Goal: Task Accomplishment & Management: Use online tool/utility

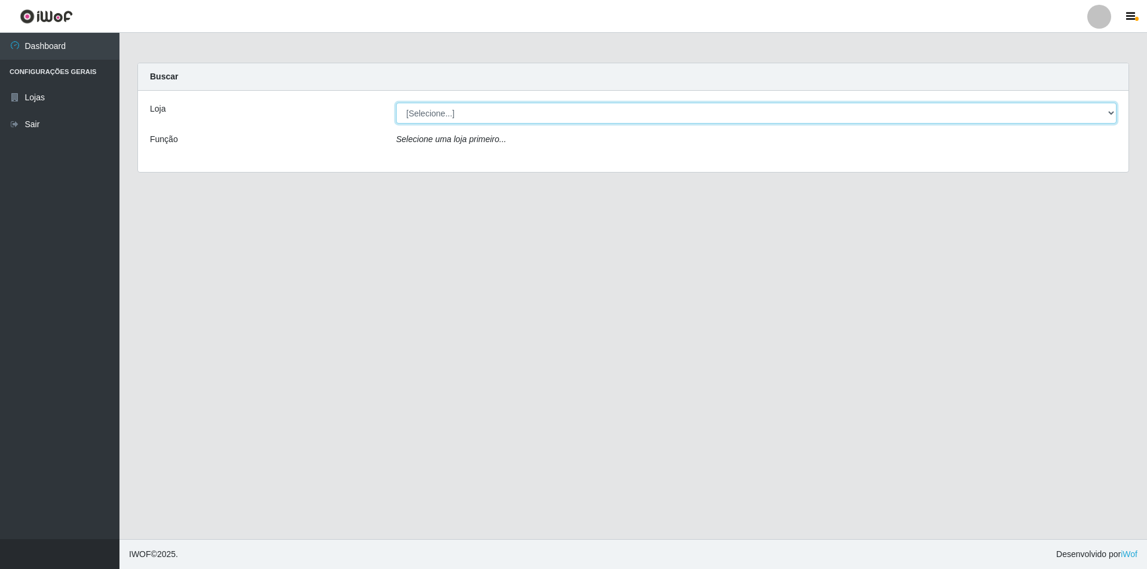
click at [504, 116] on select "[Selecione...] Atacado Vem - [STREET_ADDRESS]" at bounding box center [756, 113] width 720 height 21
click at [518, 109] on select "[Selecione...] Atacado Vem - [STREET_ADDRESS]" at bounding box center [756, 113] width 720 height 21
select select "461"
click at [396, 103] on select "[Selecione...] Atacado Vem - [STREET_ADDRESS]" at bounding box center [756, 113] width 720 height 21
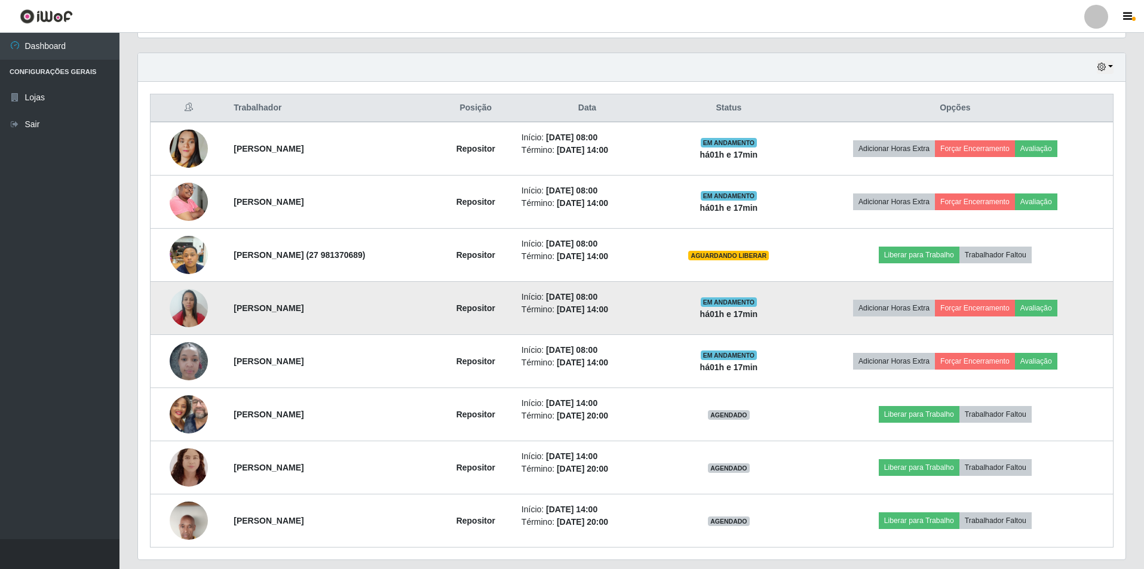
scroll to position [437, 0]
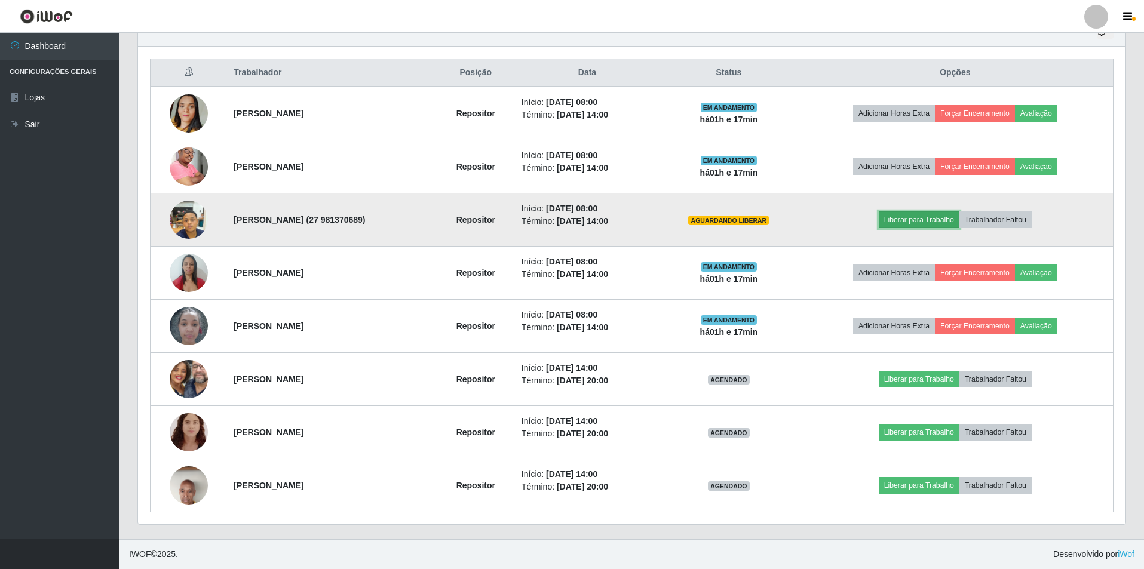
click at [930, 221] on button "Liberar para Trabalho" at bounding box center [919, 219] width 81 height 17
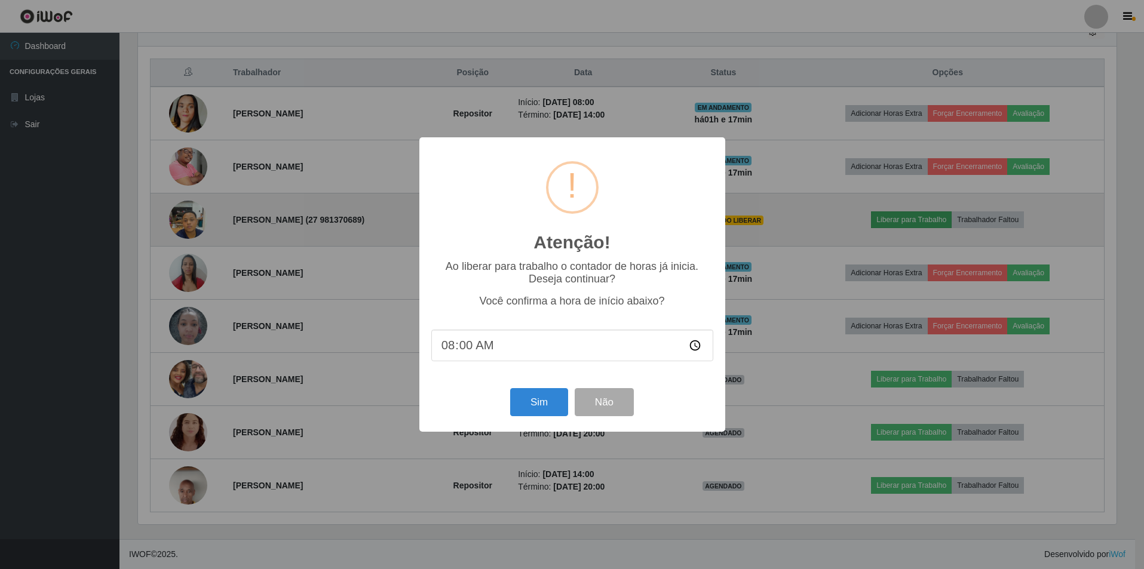
scroll to position [248, 981]
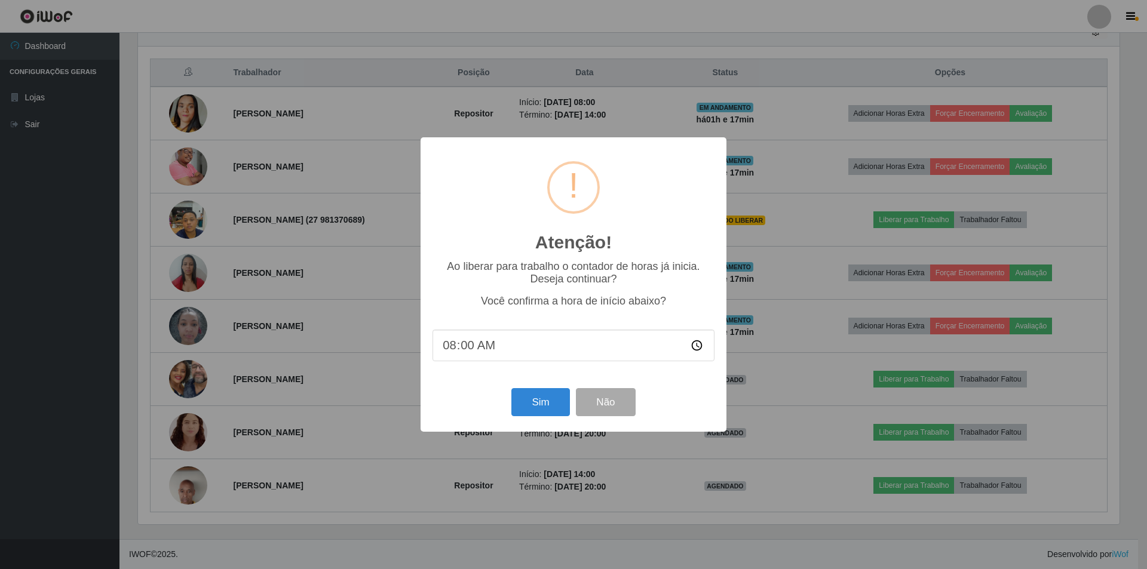
type input "09:00"
click at [552, 407] on button "Sim" at bounding box center [540, 402] width 58 height 28
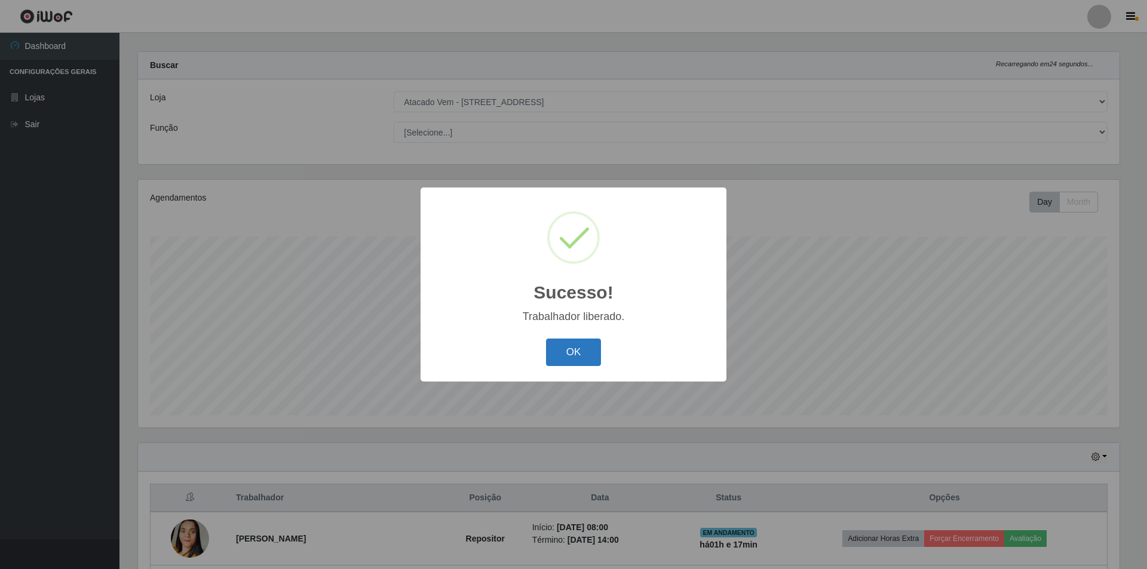
click at [582, 352] on button "OK" at bounding box center [574, 353] width 56 height 28
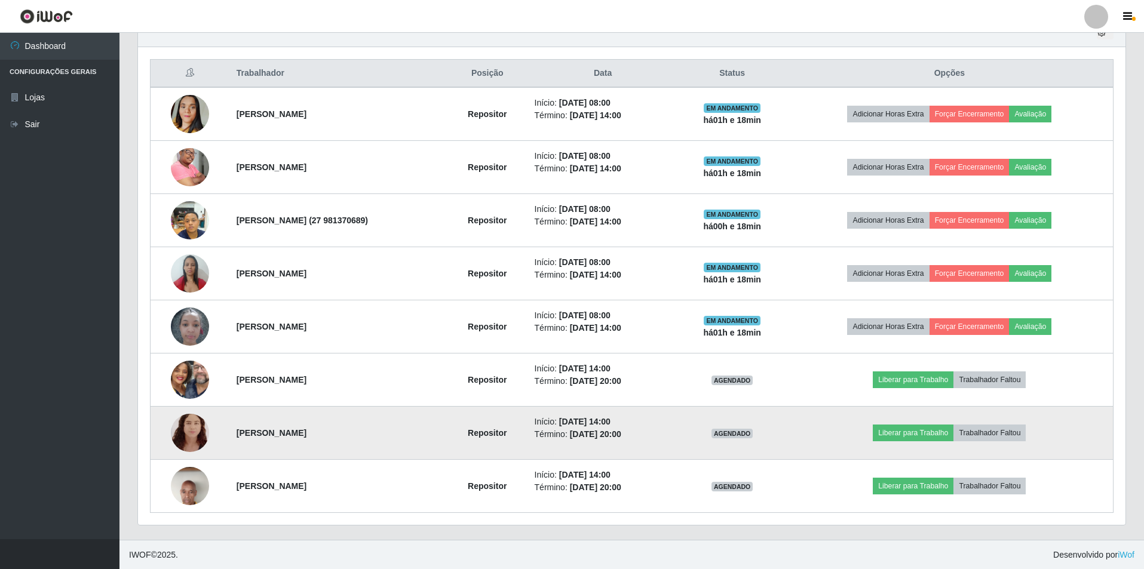
scroll to position [437, 0]
